Goal: Information Seeking & Learning: Learn about a topic

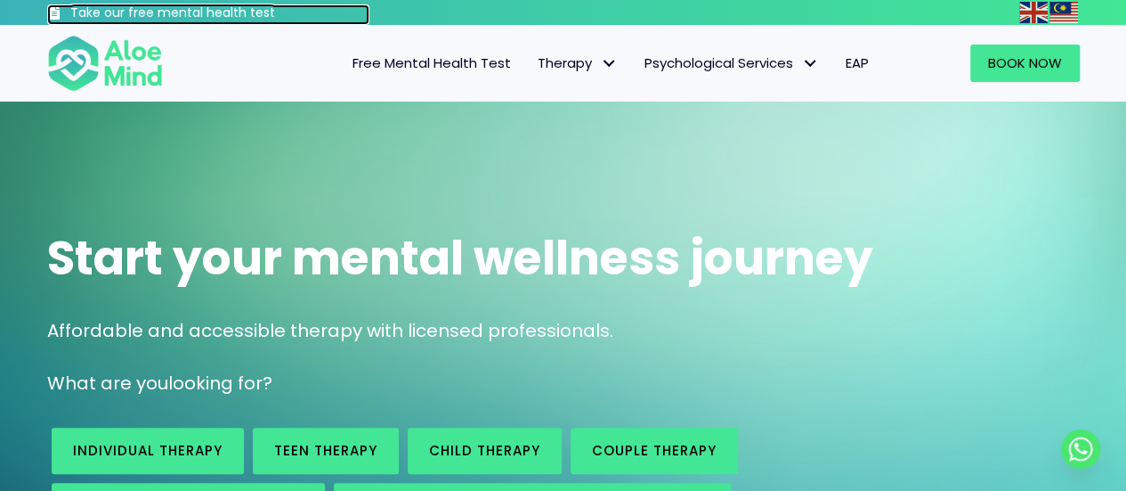
click at [189, 10] on h3 "Take our free mental health test" at bounding box center [220, 13] width 300 height 18
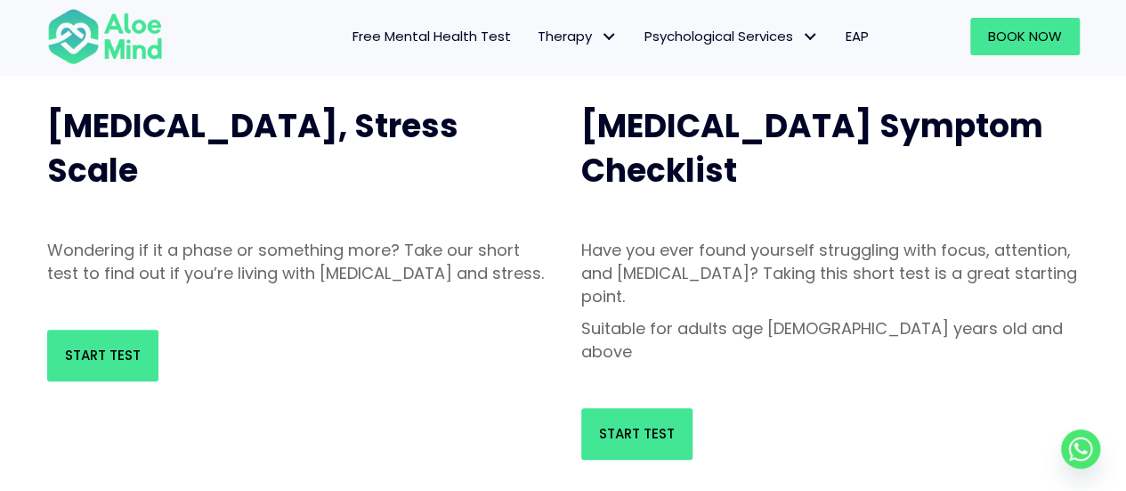
scroll to position [356, 0]
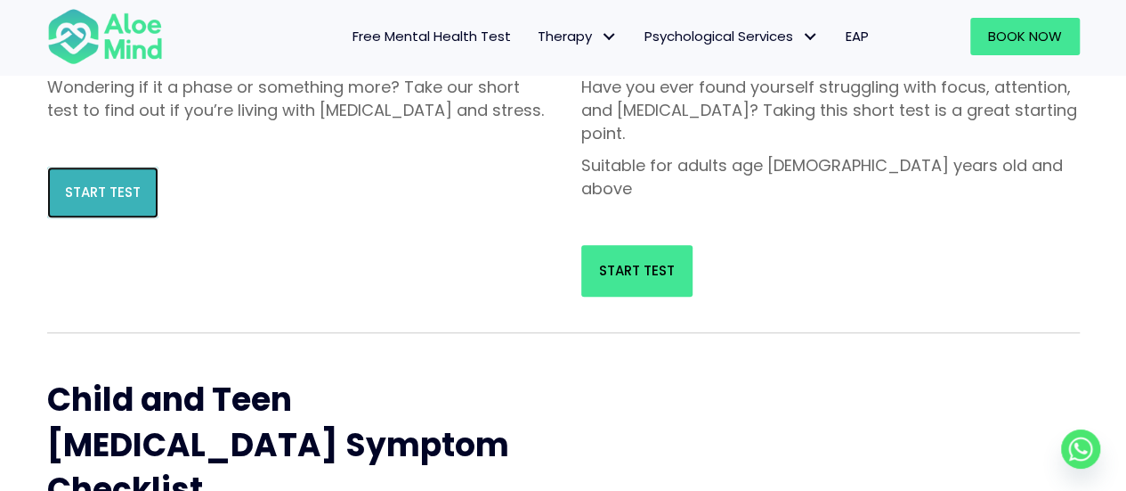
click at [94, 201] on span "Start Test" at bounding box center [103, 191] width 76 height 19
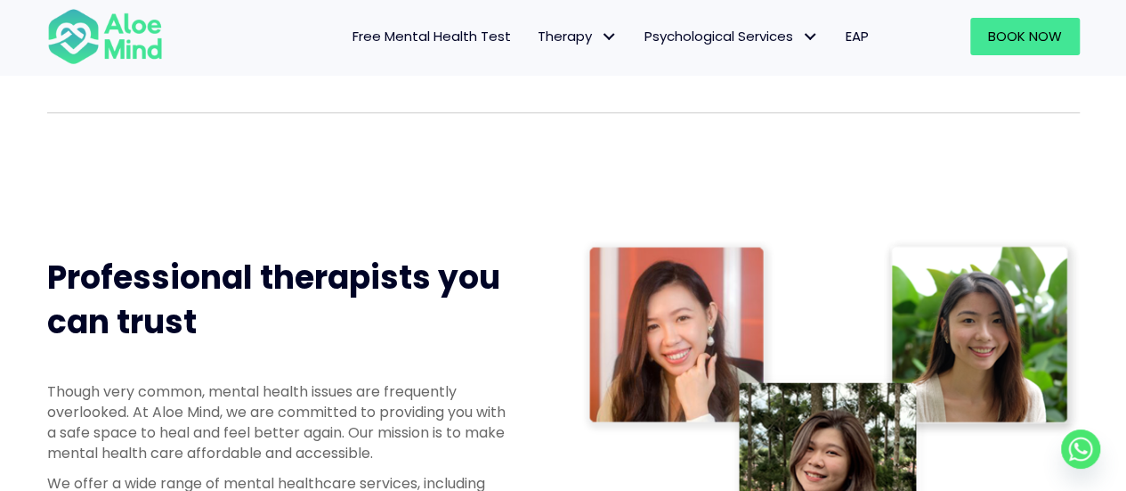
scroll to position [1246, 0]
